Goal: Transaction & Acquisition: Book appointment/travel/reservation

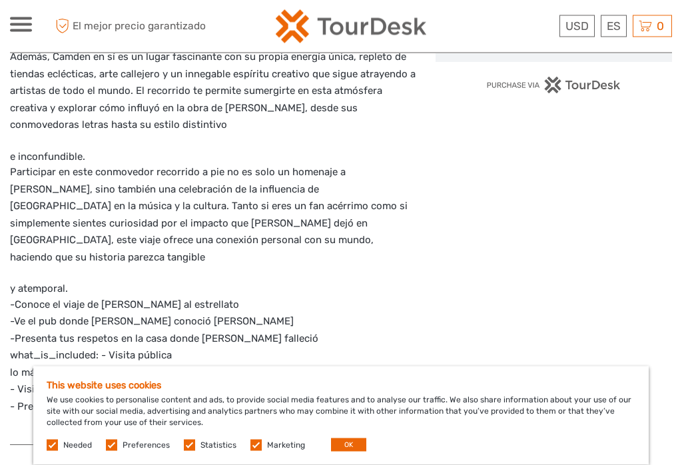
scroll to position [911, 0]
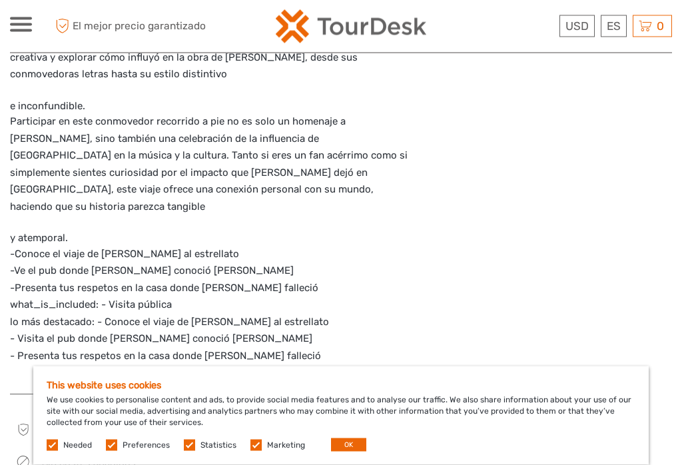
scroll to position [965, 0]
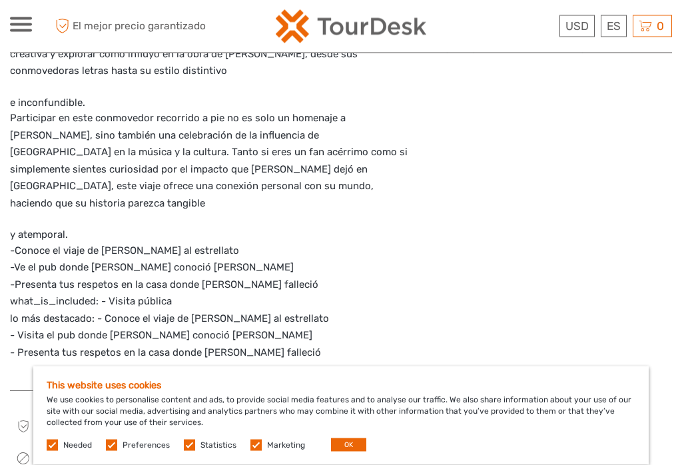
click at [332, 451] on button "OK" at bounding box center [348, 444] width 35 height 13
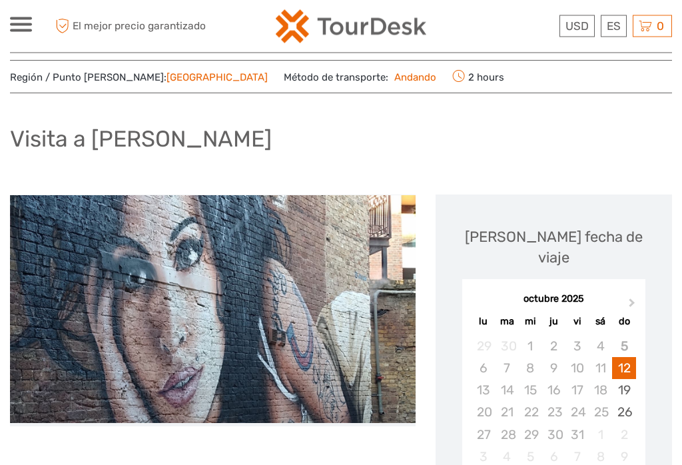
scroll to position [0, 0]
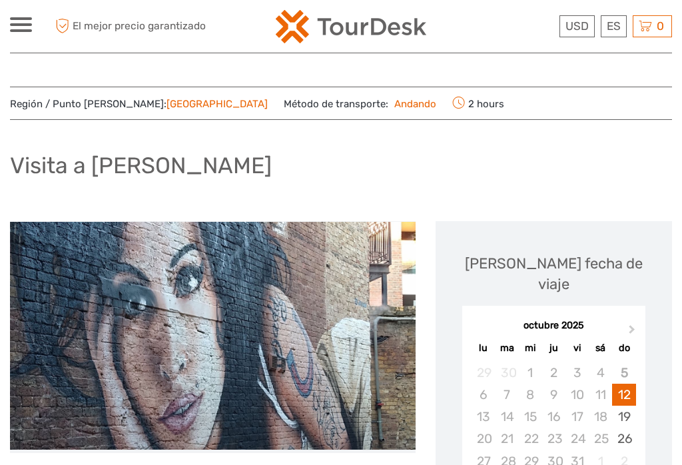
click at [488, 383] on div "6" at bounding box center [482, 394] width 23 height 22
click at [621, 242] on div "Elija fecha de viaje Next Month octubre 2025 lu ma mi ju vi sá do 29 30 1 2 3 4…" at bounding box center [554, 374] width 210 height 280
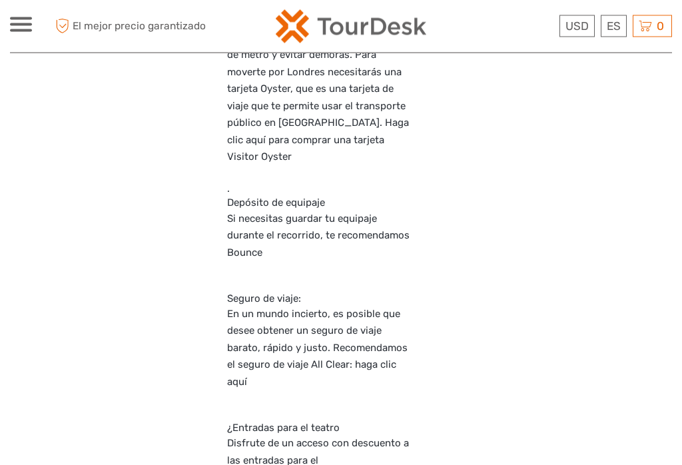
scroll to position [2036, 0]
click at [0, 0] on link "Español" at bounding box center [0, 0] width 0 height 0
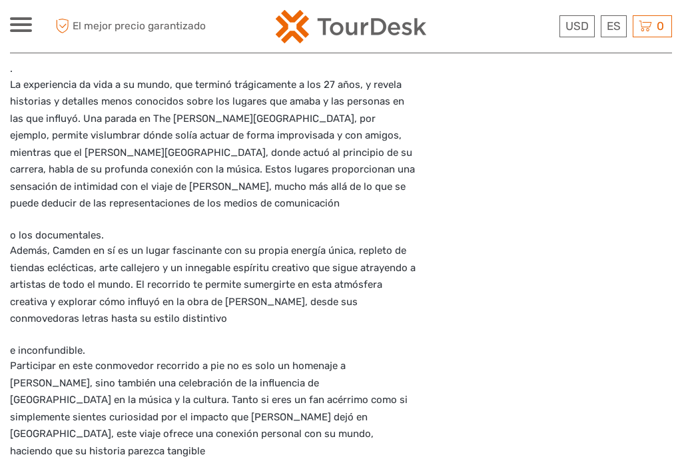
scroll to position [720, 0]
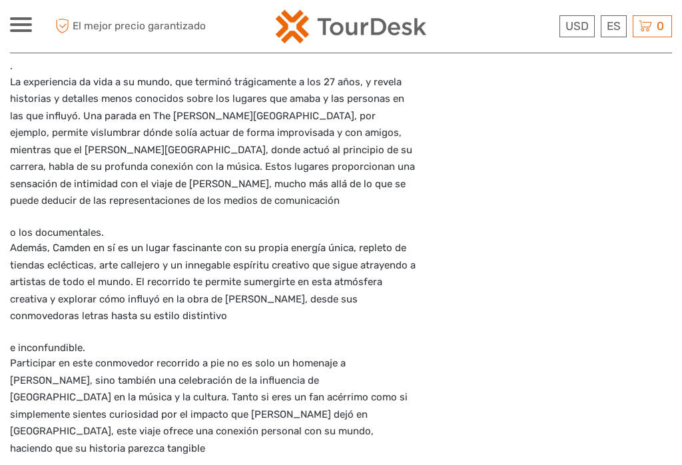
click at [23, 27] on div at bounding box center [21, 24] width 22 height 15
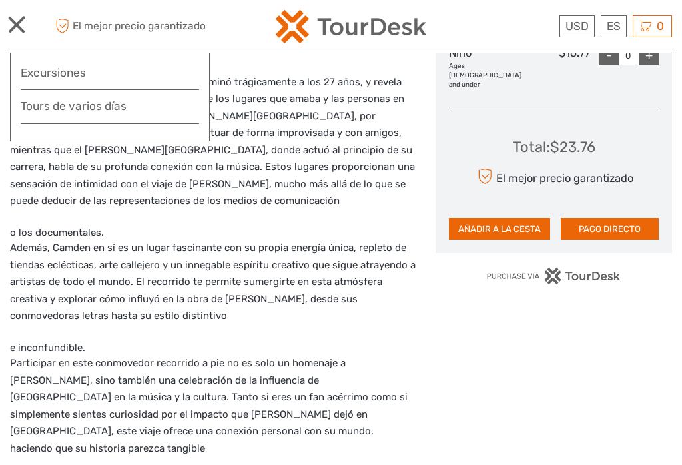
click at [21, 19] on div at bounding box center [21, 24] width 22 height 15
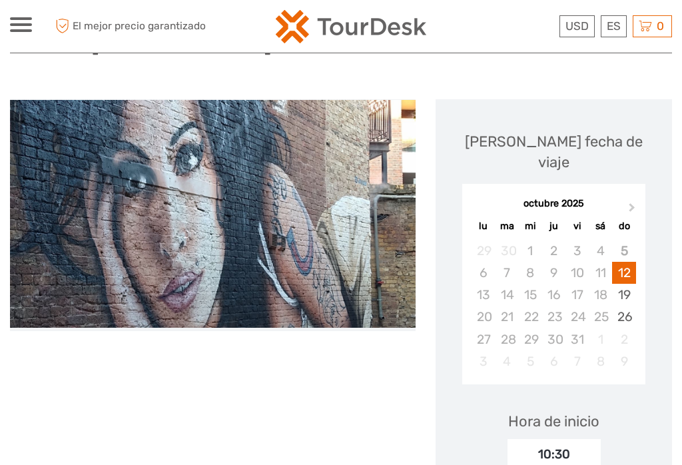
scroll to position [0, 0]
